Goal: Task Accomplishment & Management: Use online tool/utility

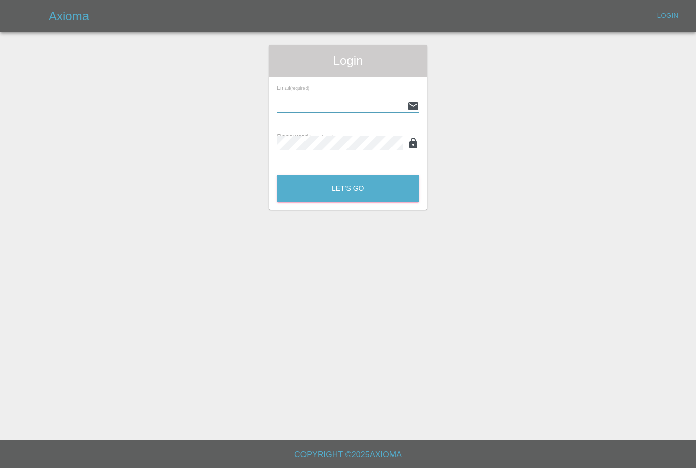
click at [365, 100] on input "text" at bounding box center [340, 106] width 126 height 15
type input "[PERSON_NAME][EMAIL_ADDRESS][PERSON_NAME][DOMAIN_NAME]"
click at [348, 188] on button "Let's Go" at bounding box center [348, 188] width 143 height 28
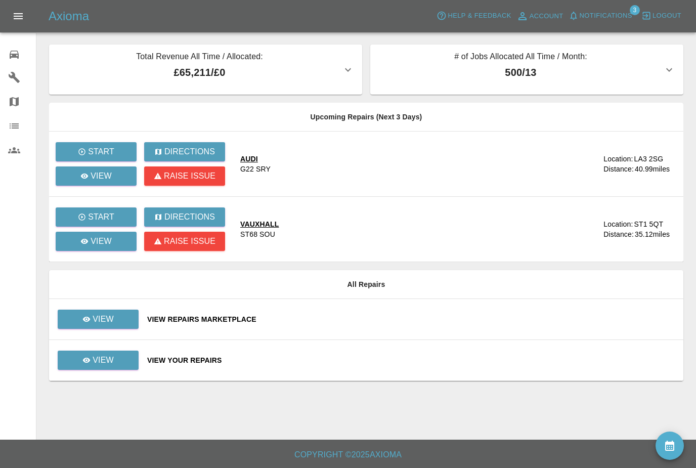
click at [604, 11] on span "Notifications" at bounding box center [605, 16] width 53 height 12
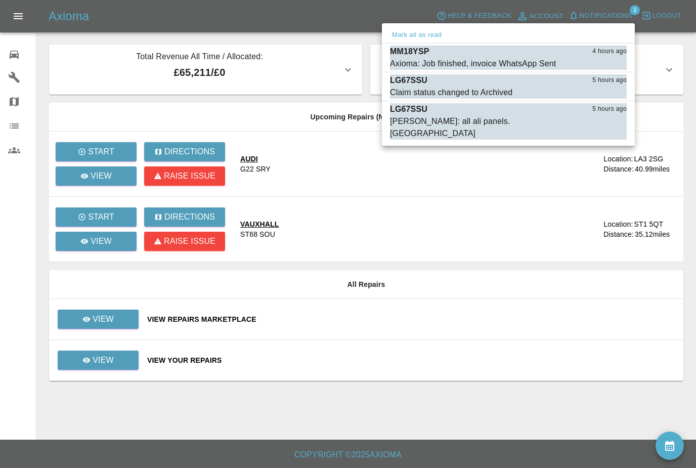
click at [424, 27] on div "Mark all as read" at bounding box center [508, 35] width 253 height 16
click at [428, 37] on button "Mark all as read" at bounding box center [417, 35] width 54 height 12
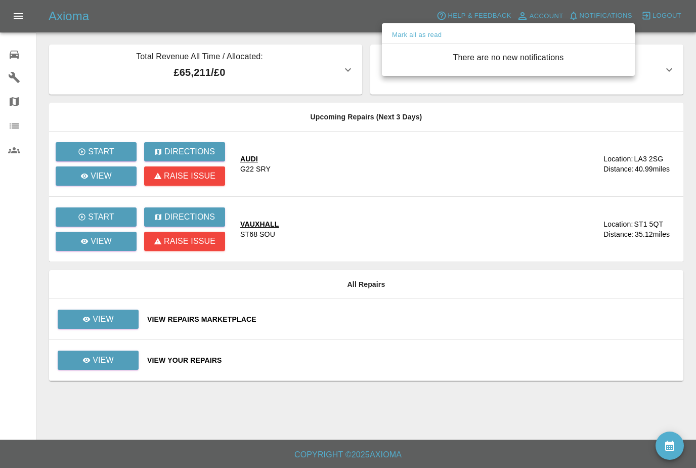
click at [117, 327] on div at bounding box center [348, 234] width 696 height 468
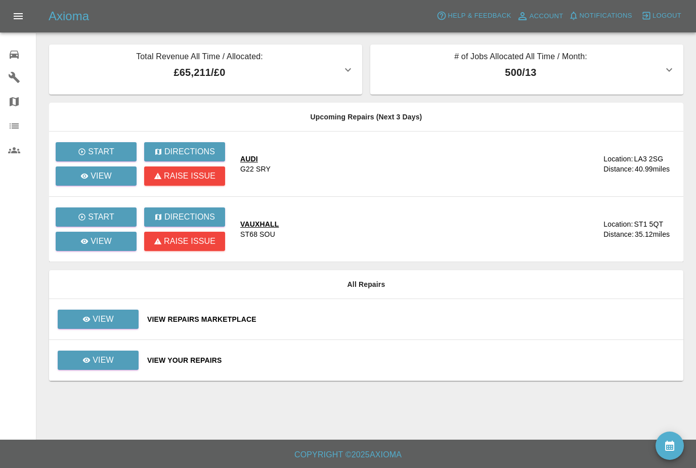
scroll to position [3, 0]
click at [125, 315] on link "View" at bounding box center [98, 318] width 81 height 19
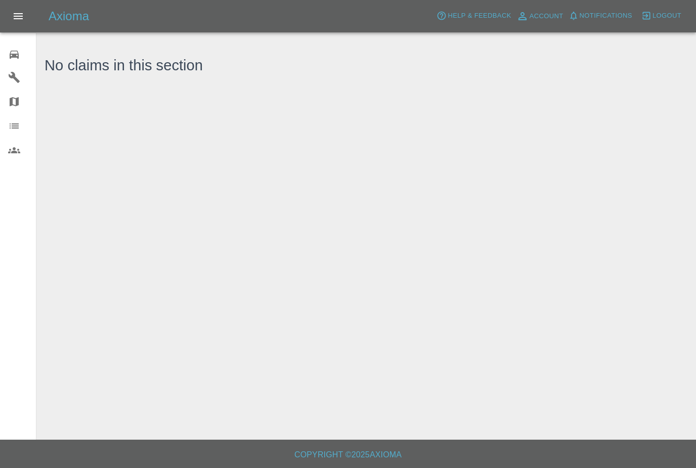
click at [20, 49] on icon at bounding box center [14, 55] width 12 height 12
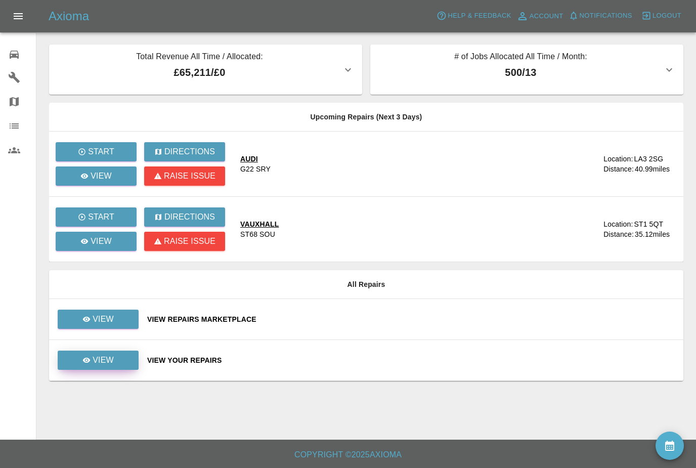
click at [125, 350] on link "View" at bounding box center [98, 359] width 81 height 19
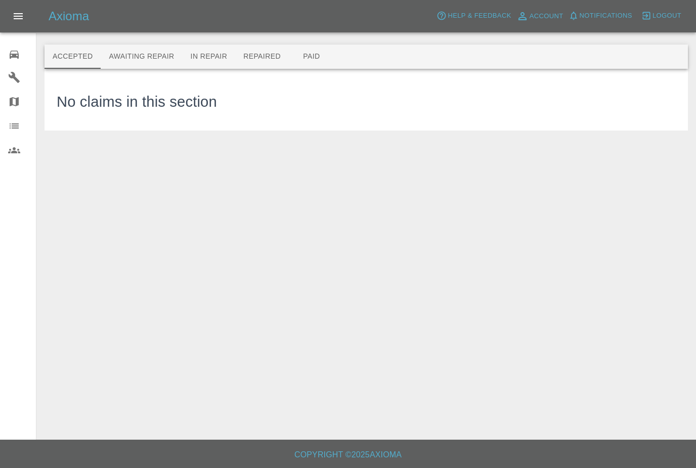
click at [139, 53] on button "Awaiting Repair" at bounding box center [141, 56] width 81 height 24
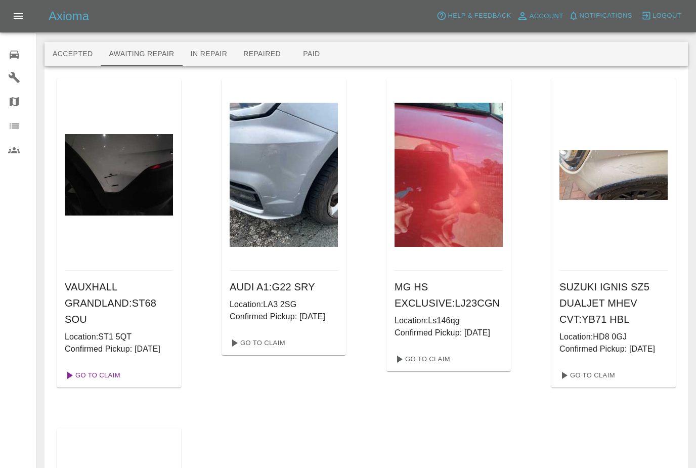
click at [103, 383] on link "Go To Claim" at bounding box center [92, 375] width 62 height 16
